Goal: Task Accomplishment & Management: Use online tool/utility

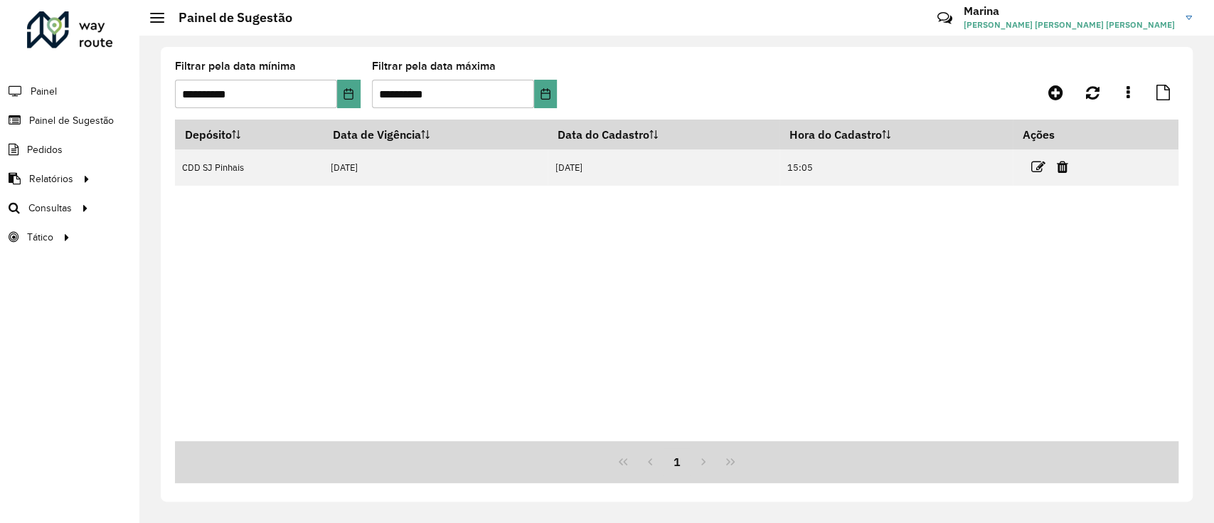
click at [419, 167] on td "[DATE]" at bounding box center [435, 167] width 225 height 36
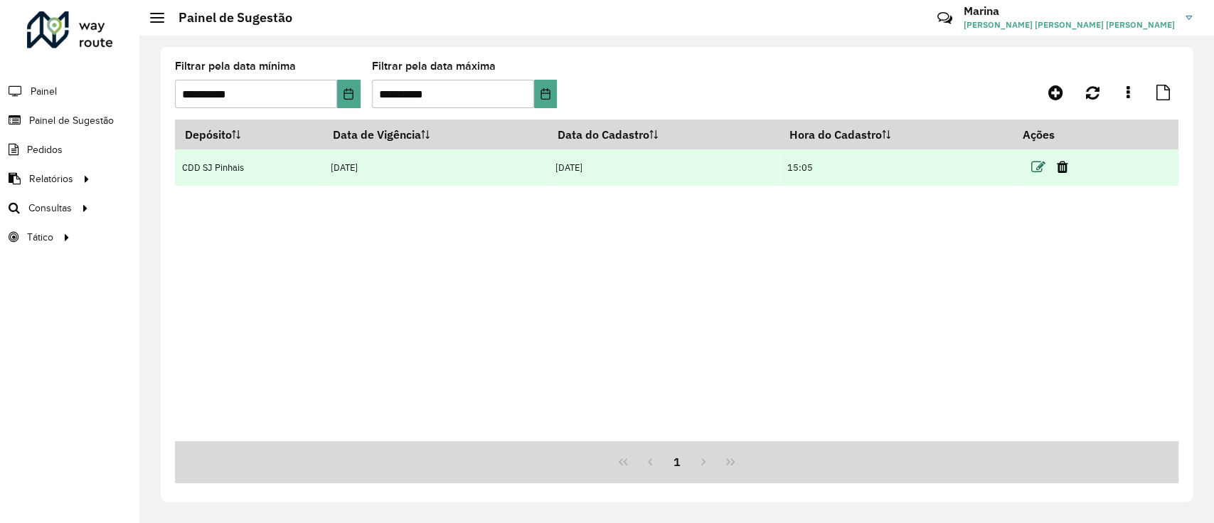
click at [1036, 160] on icon at bounding box center [1038, 167] width 14 height 14
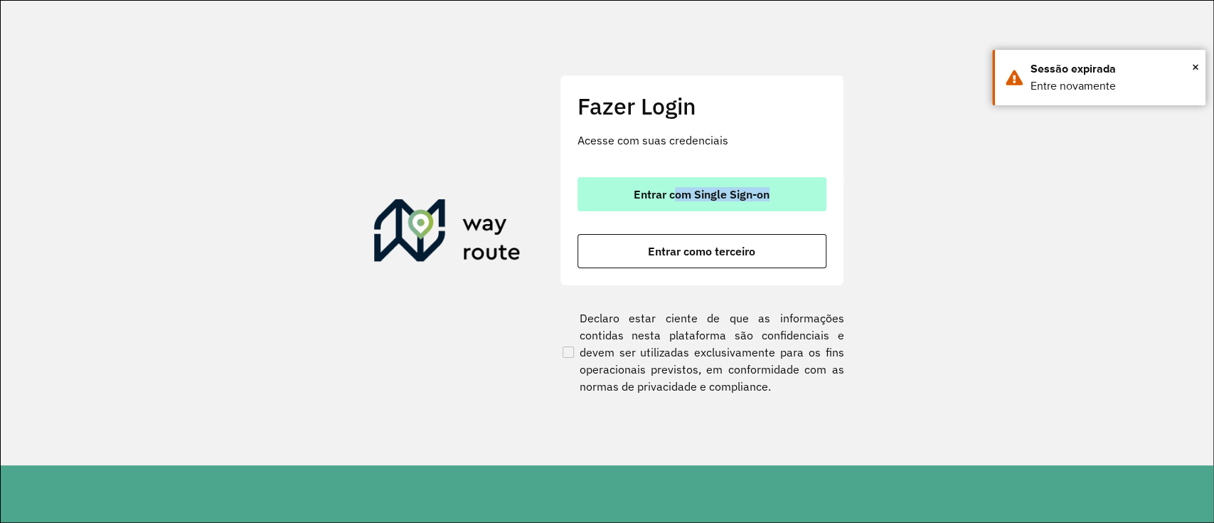
drag, startPoint x: 661, startPoint y: 213, endPoint x: 675, endPoint y: 193, distance: 23.9
click at [675, 193] on div "Entrar com Single Sign-on Entrar como terceiro" at bounding box center [702, 222] width 249 height 91
click at [675, 193] on span "Entrar com Single Sign-on" at bounding box center [702, 193] width 136 height 11
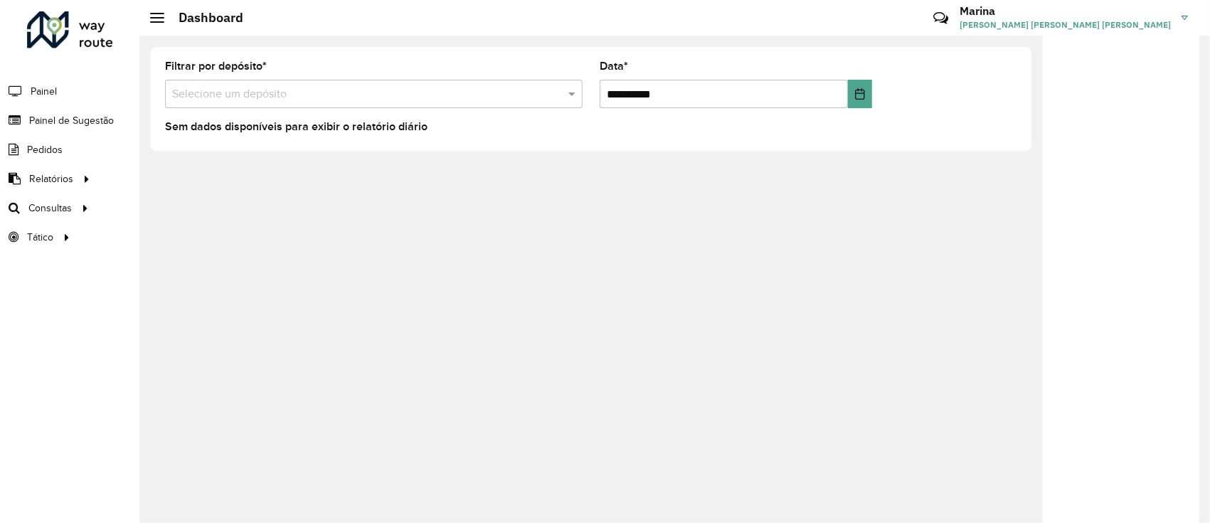
click at [115, 111] on li "Painel de Sugestão" at bounding box center [69, 120] width 139 height 29
click at [110, 111] on link "Painel de Sugestão" at bounding box center [59, 120] width 118 height 28
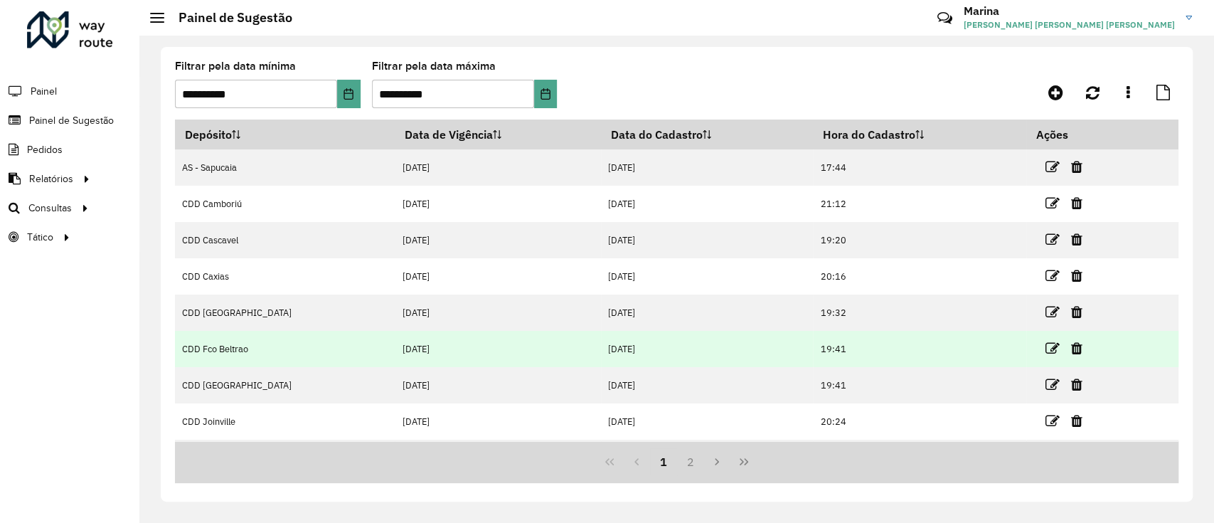
scroll to position [142, 0]
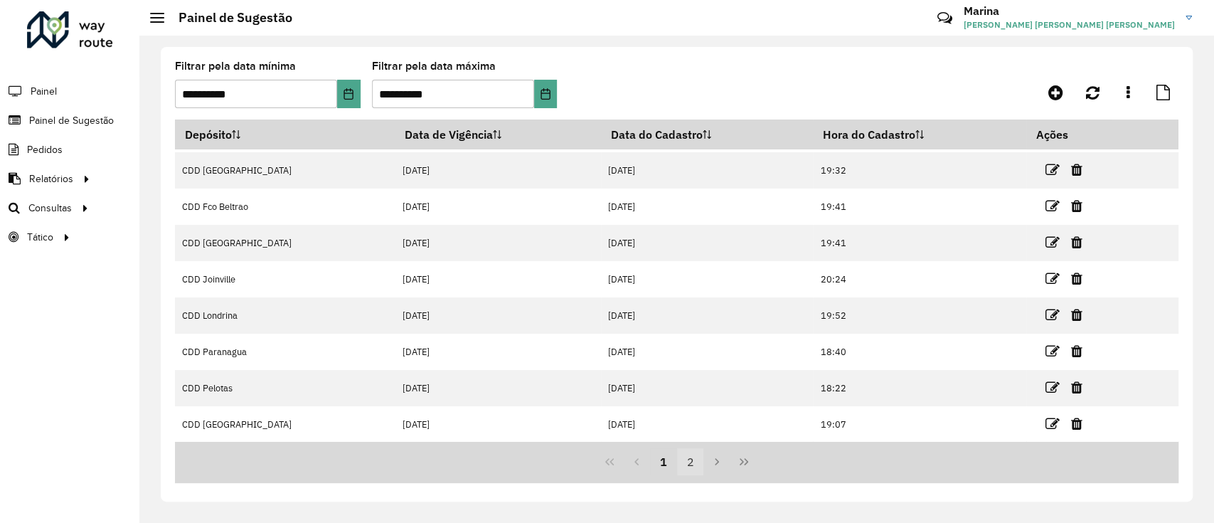
click at [696, 456] on button "2" at bounding box center [690, 461] width 27 height 27
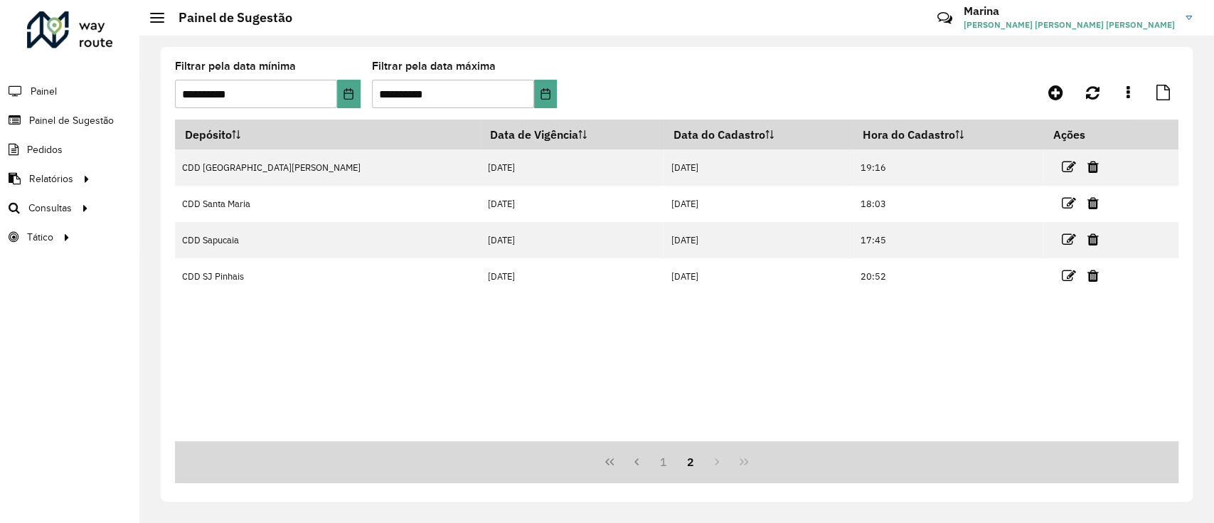
scroll to position [0, 0]
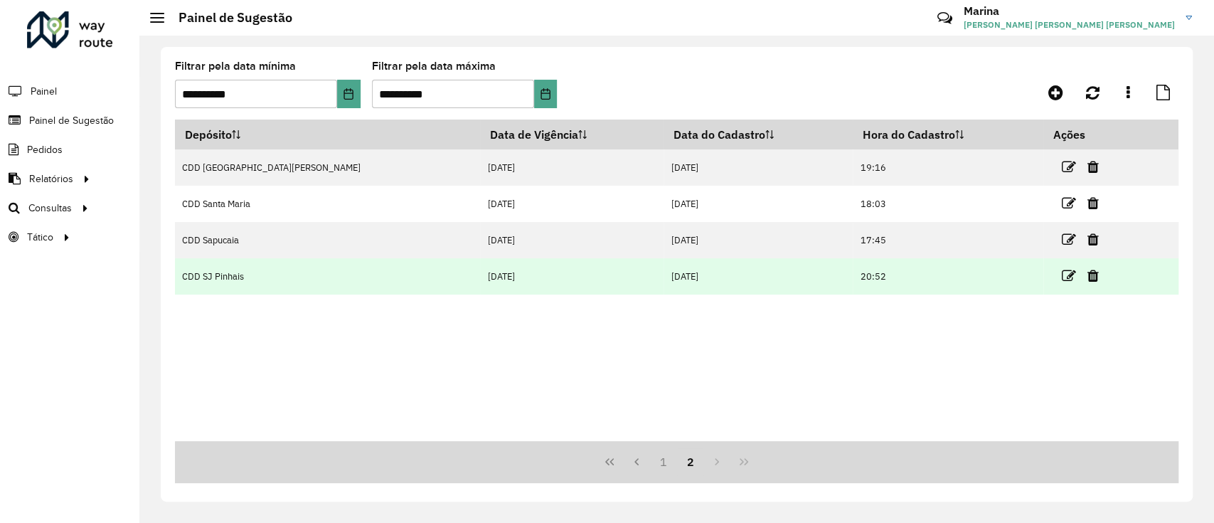
click at [1043, 276] on td at bounding box center [1085, 276] width 85 height 36
click at [1062, 276] on icon at bounding box center [1069, 276] width 14 height 14
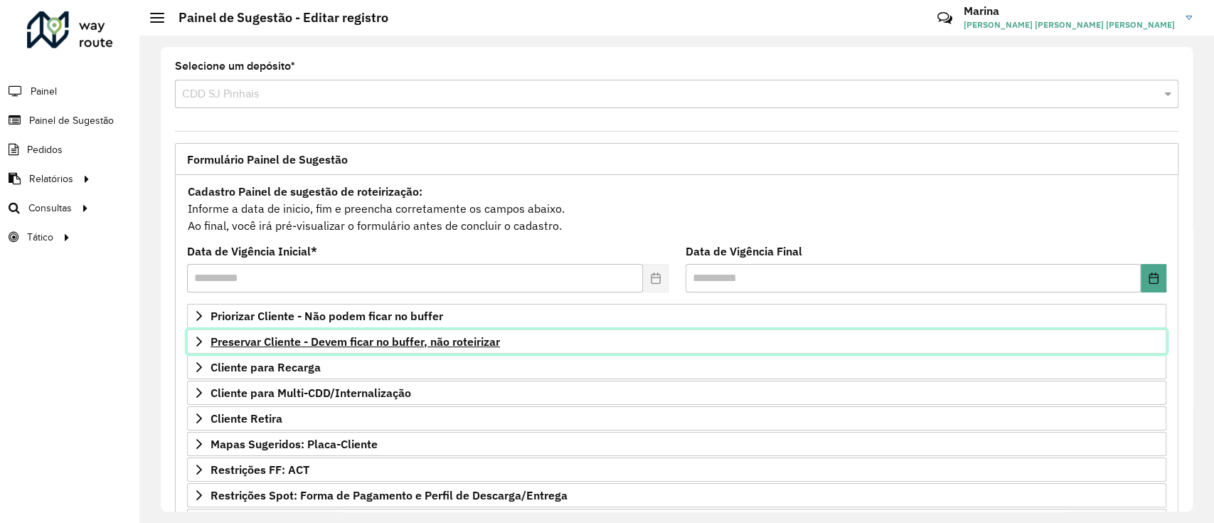
click at [623, 346] on link "Preservar Cliente - Devem ficar no buffer, não roteirizar" at bounding box center [676, 341] width 979 height 24
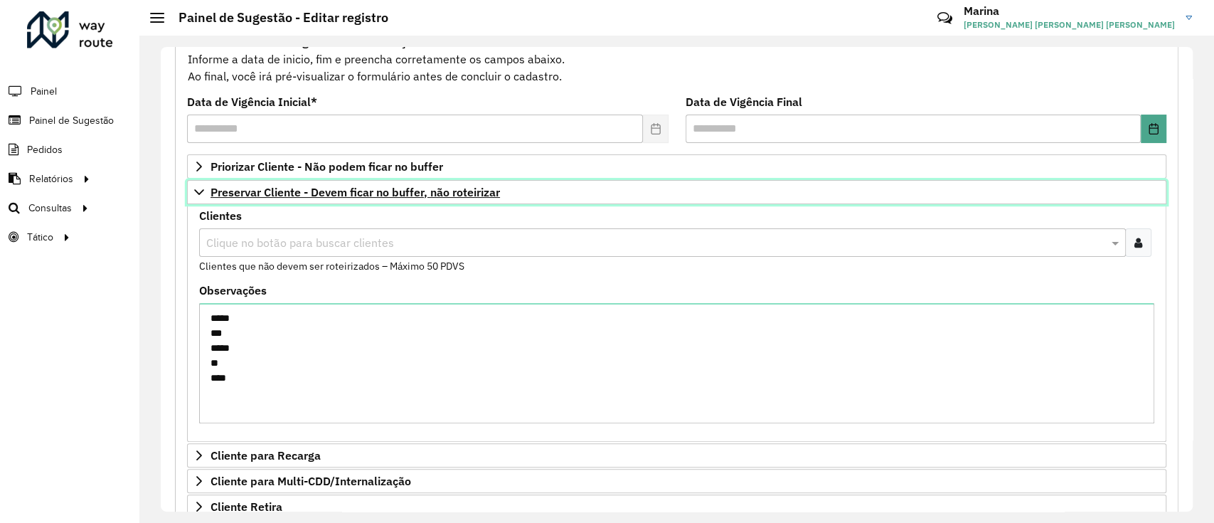
scroll to position [95, 0]
